Goal: Task Accomplishment & Management: Use online tool/utility

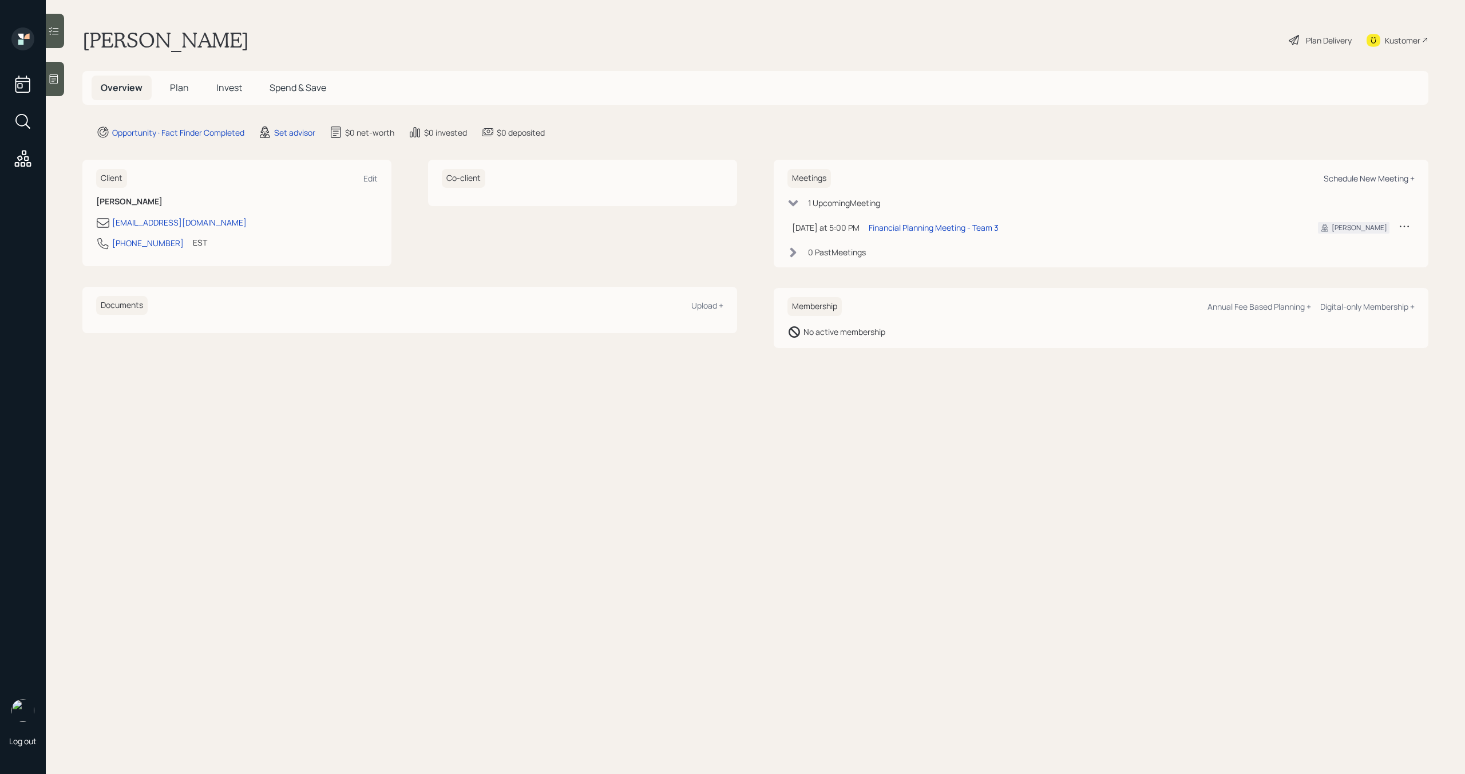
click at [1370, 176] on div "Schedule New Meeting +" at bounding box center [1369, 178] width 91 height 11
select select "round-robin"
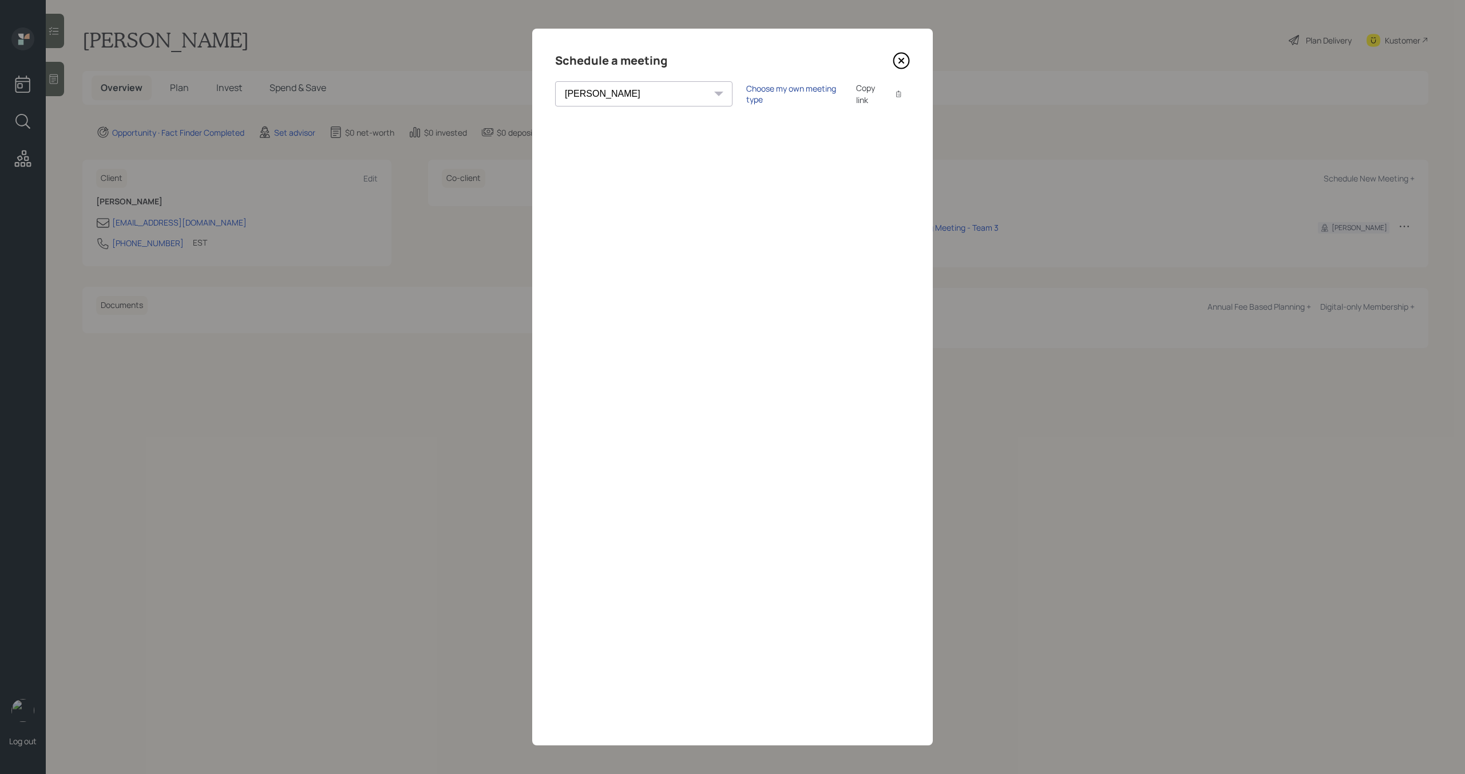
click at [746, 94] on div "Choose my own meeting type" at bounding box center [794, 94] width 96 height 22
click at [904, 60] on icon at bounding box center [901, 60] width 17 height 17
